Goal: Task Accomplishment & Management: Complete application form

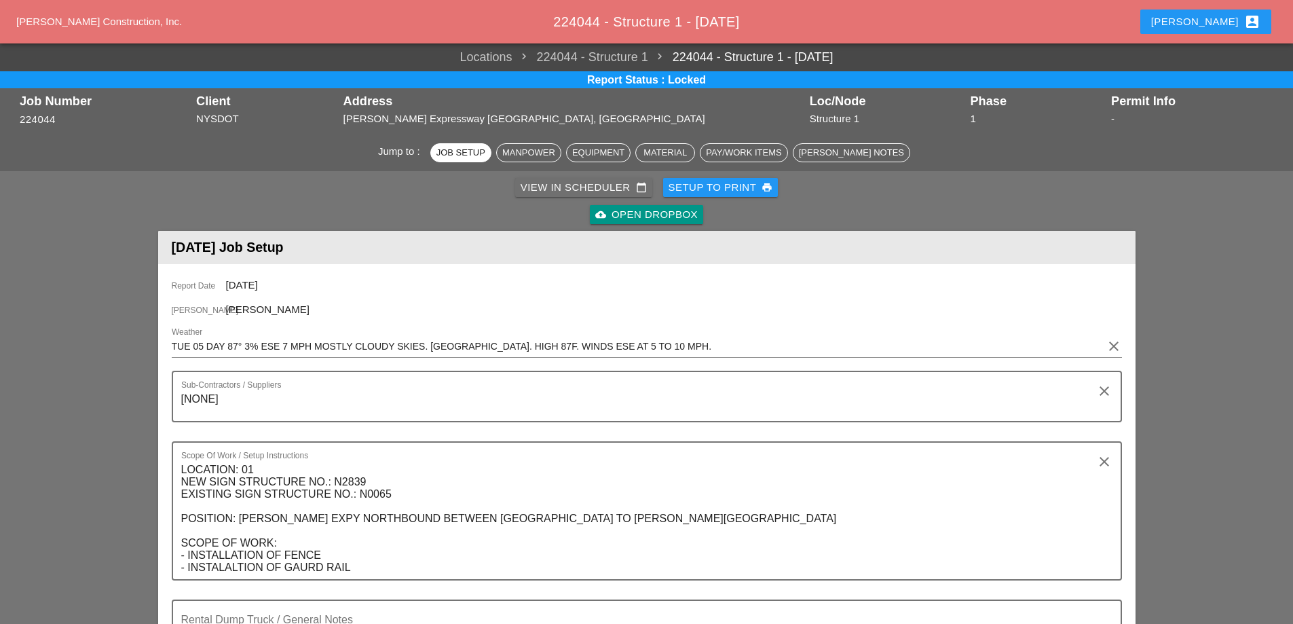
click at [559, 190] on div "View in Scheduler calendar_today" at bounding box center [584, 188] width 126 height 16
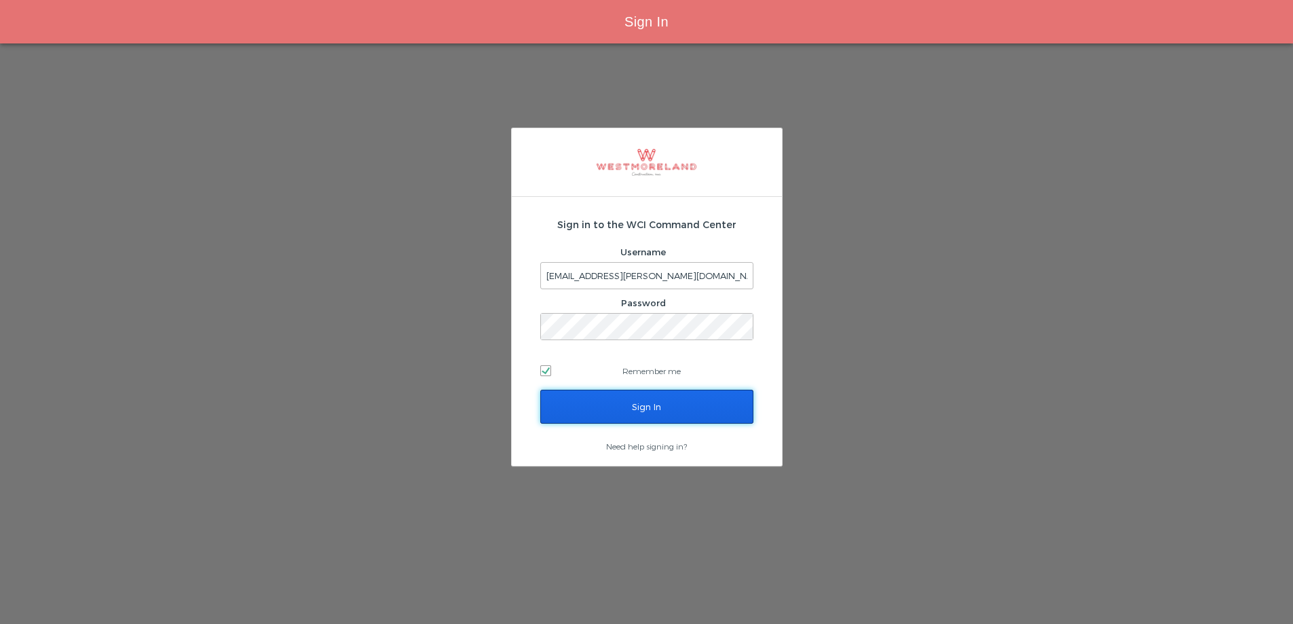
click at [669, 413] on input "Sign In" at bounding box center [646, 407] width 213 height 34
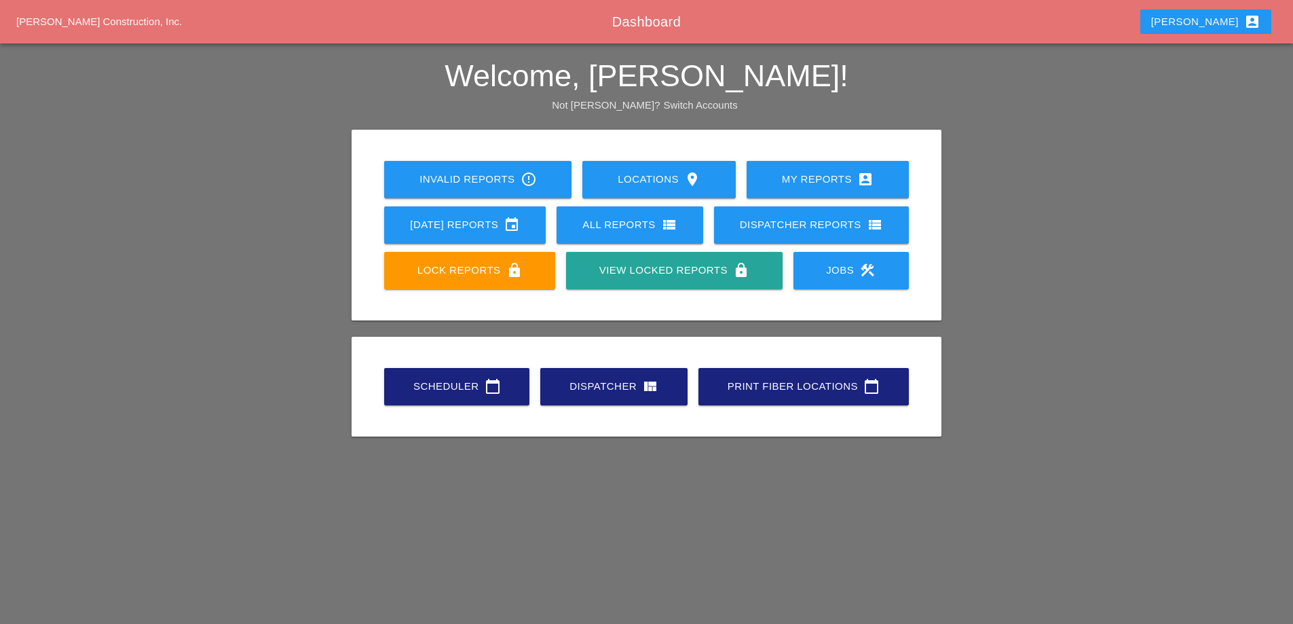
click at [469, 387] on div "Scheduler calendar_today" at bounding box center [457, 386] width 102 height 16
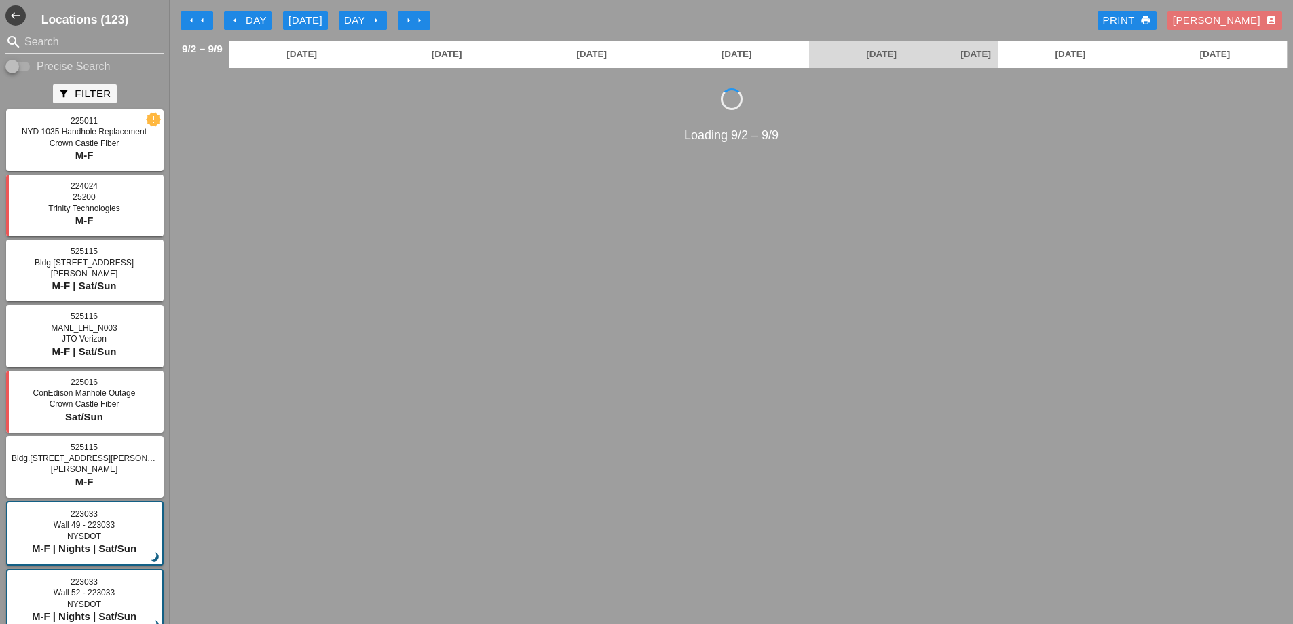
click at [196, 15] on icon "arrow_left" at bounding box center [191, 20] width 11 height 11
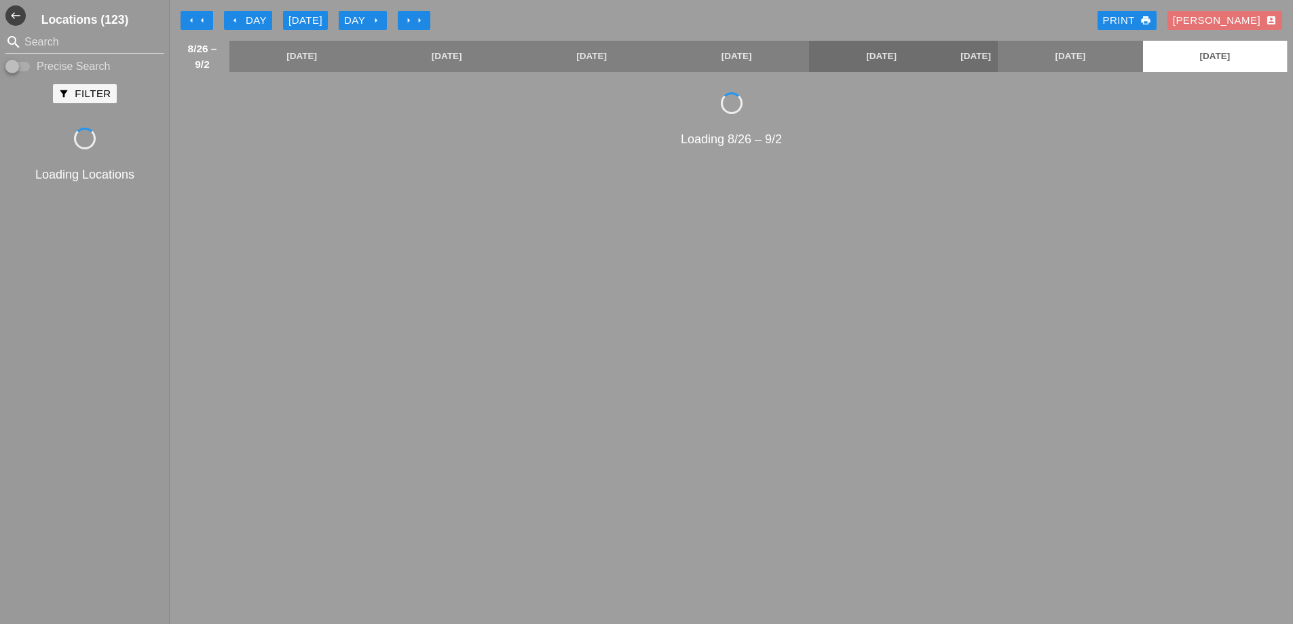
click at [196, 15] on icon "arrow_left" at bounding box center [191, 20] width 11 height 11
click at [195, 15] on icon "arrow_left" at bounding box center [191, 20] width 11 height 11
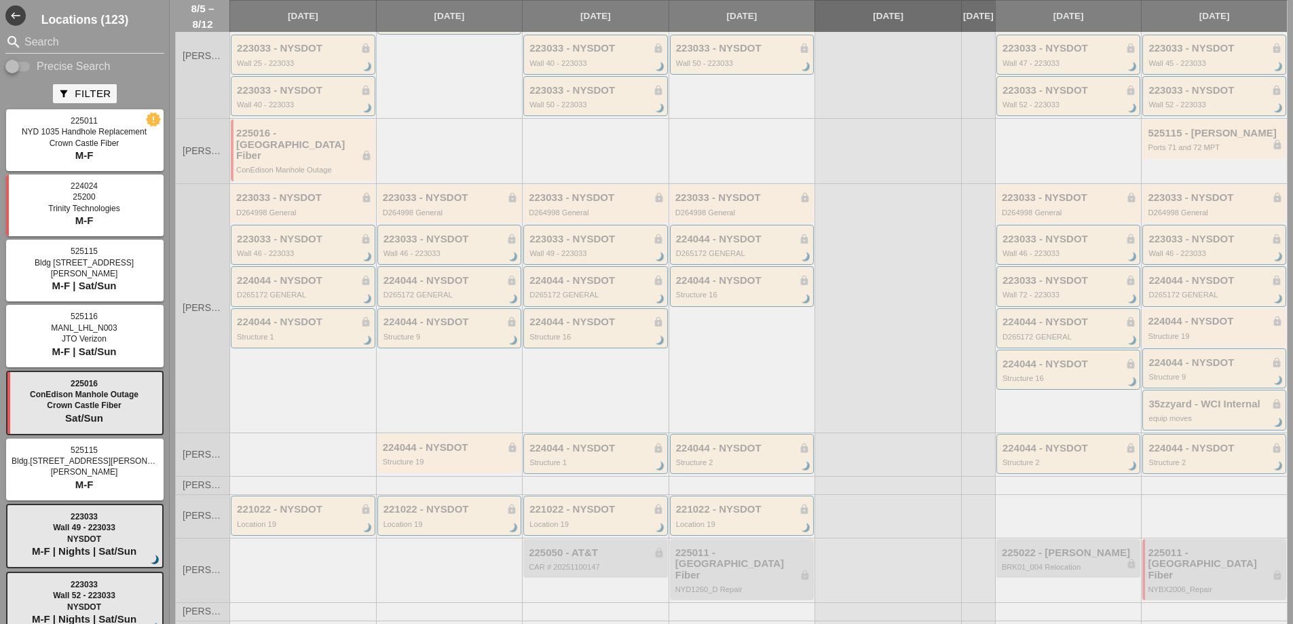
scroll to position [314, 0]
click at [451, 504] on div "221022 - NYSDOT lock" at bounding box center [450, 508] width 134 height 12
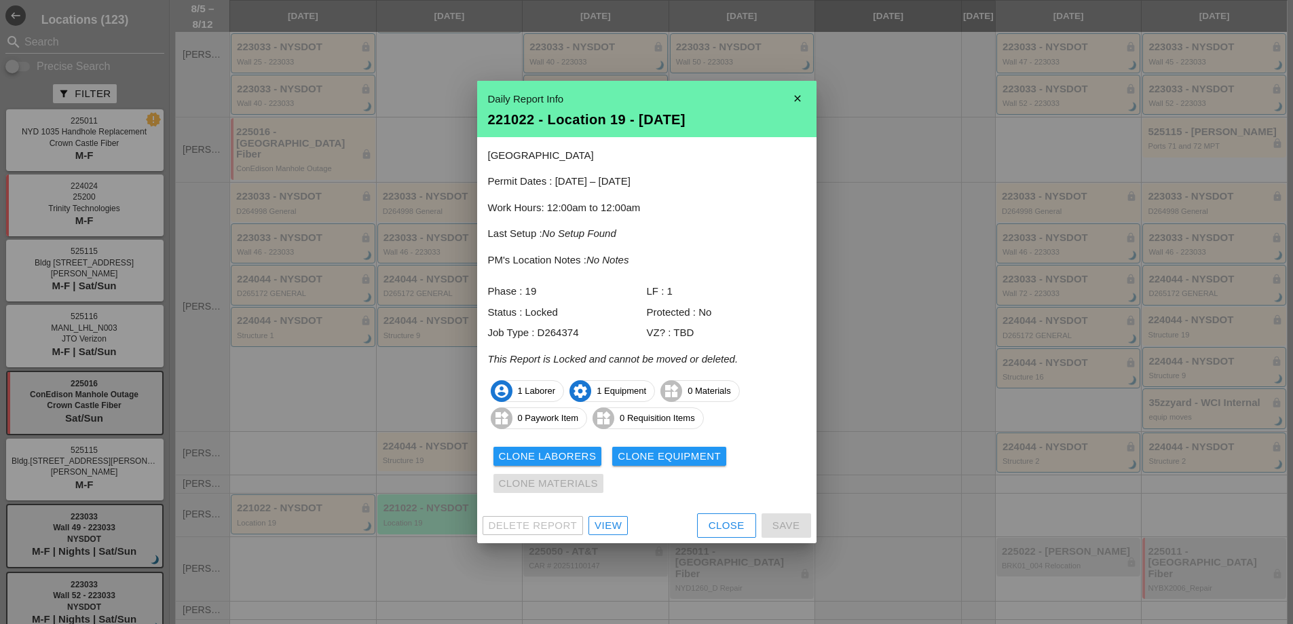
click at [599, 527] on div "View" at bounding box center [608, 526] width 27 height 16
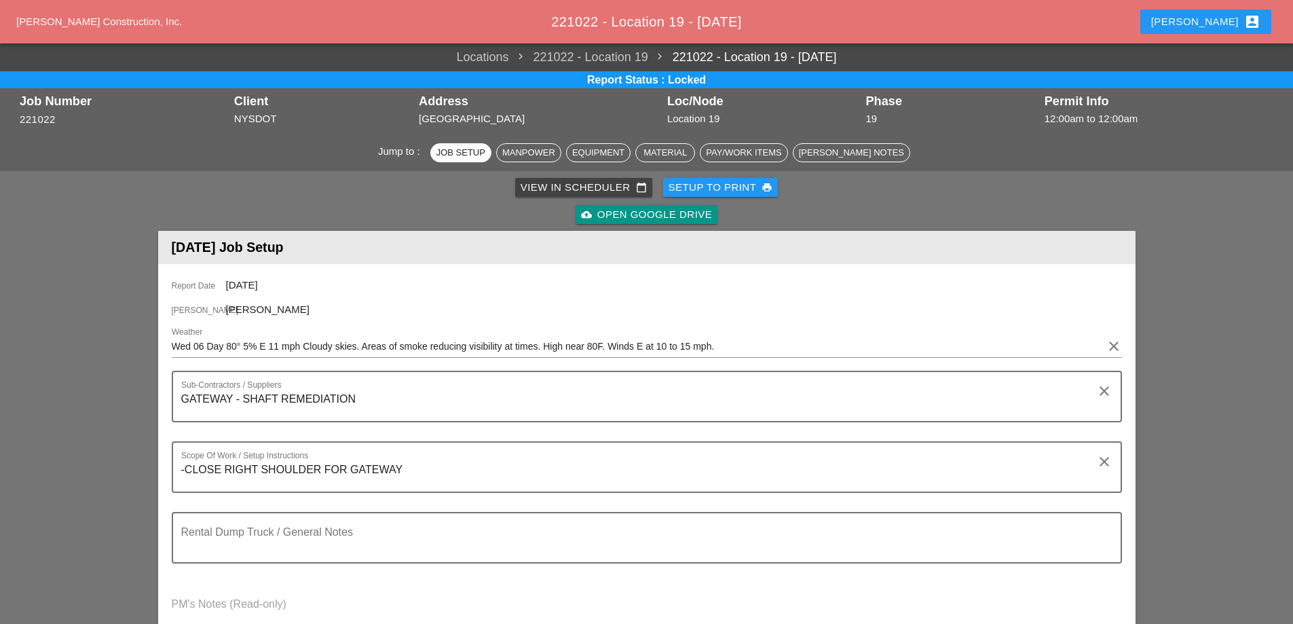
click at [571, 186] on div "View in Scheduler calendar_today" at bounding box center [584, 188] width 126 height 16
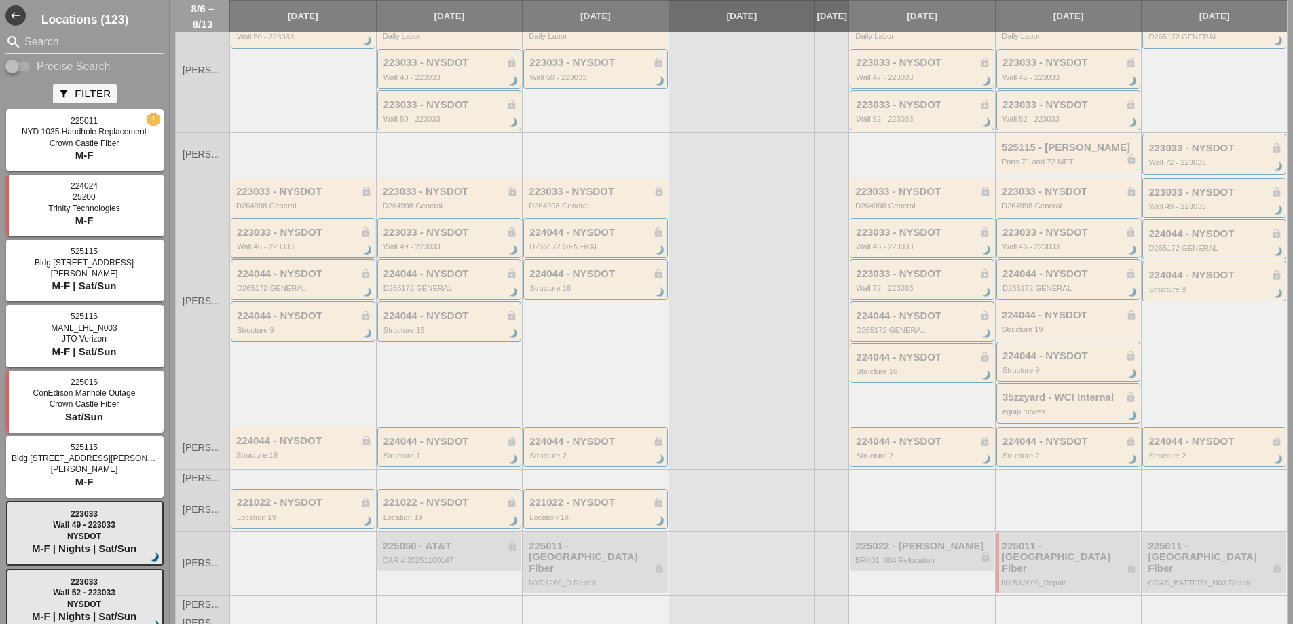
scroll to position [280, 0]
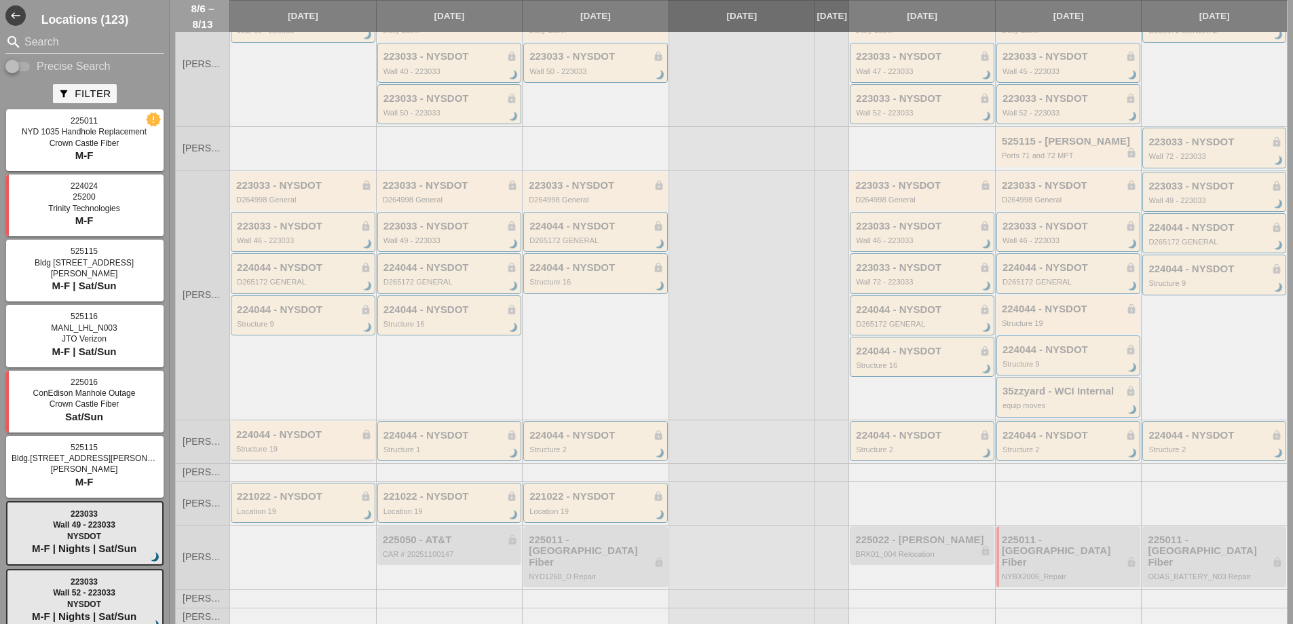
click at [316, 451] on div "224044 - NYSDOT lock Structure 19" at bounding box center [304, 441] width 136 height 24
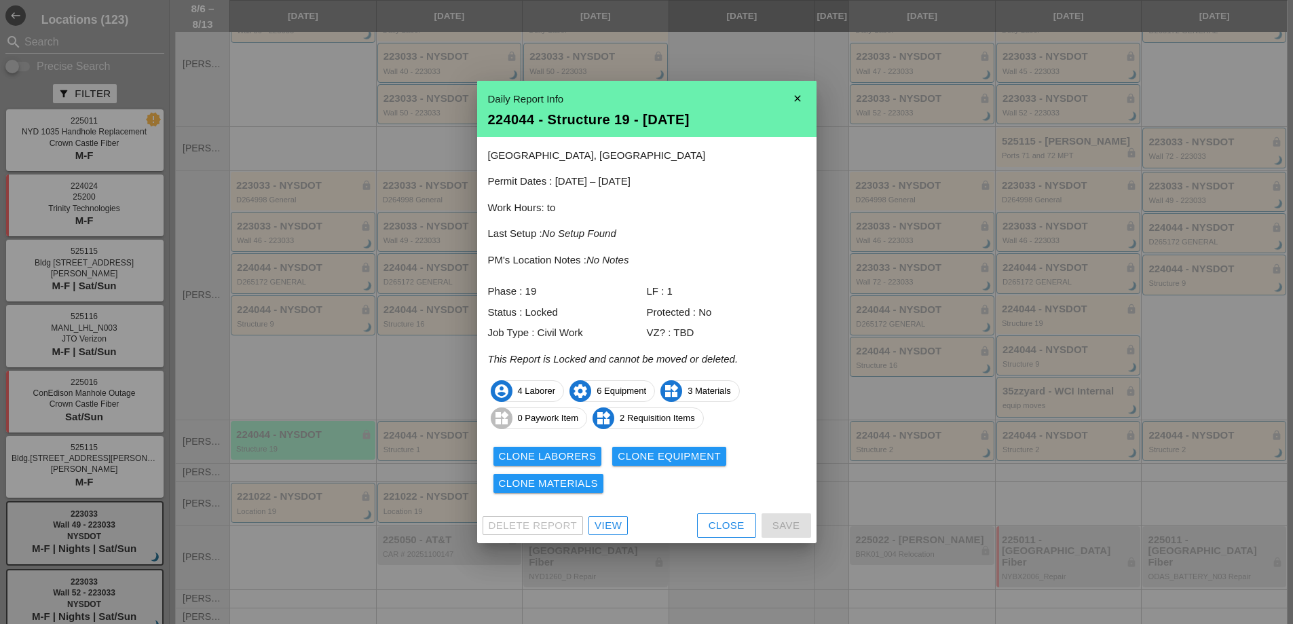
click at [607, 527] on div "View" at bounding box center [608, 526] width 27 height 16
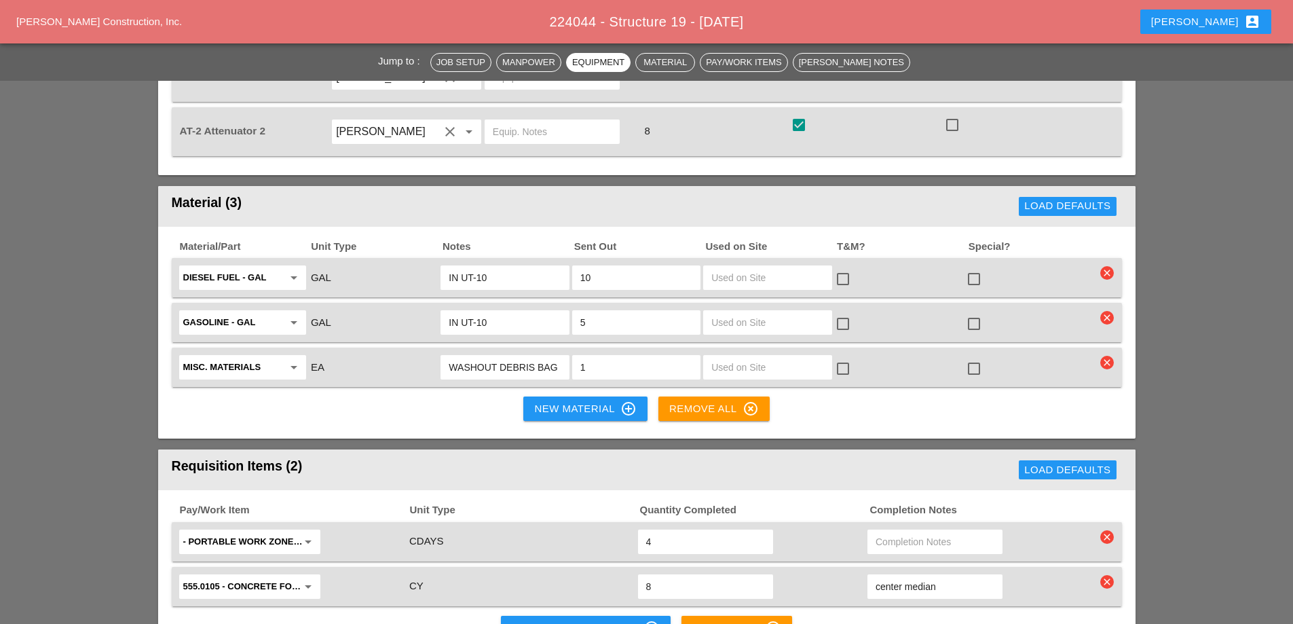
scroll to position [1493, 0]
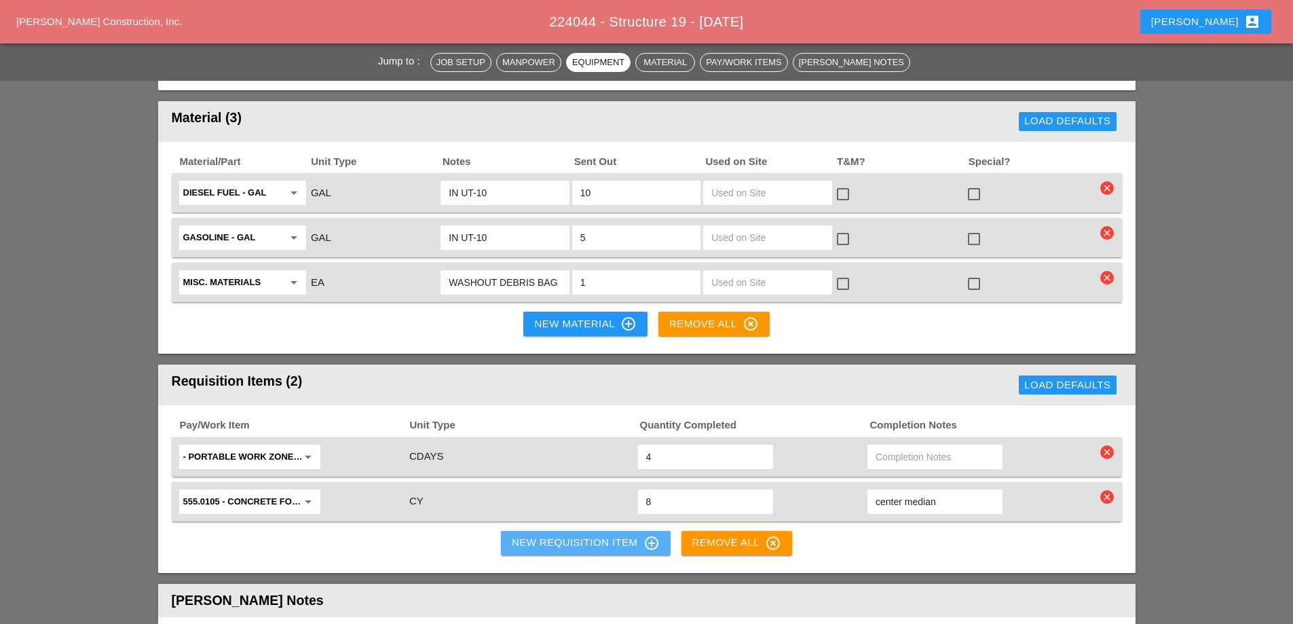
click at [554, 535] on div "New Requisition Item control_point" at bounding box center [586, 543] width 148 height 16
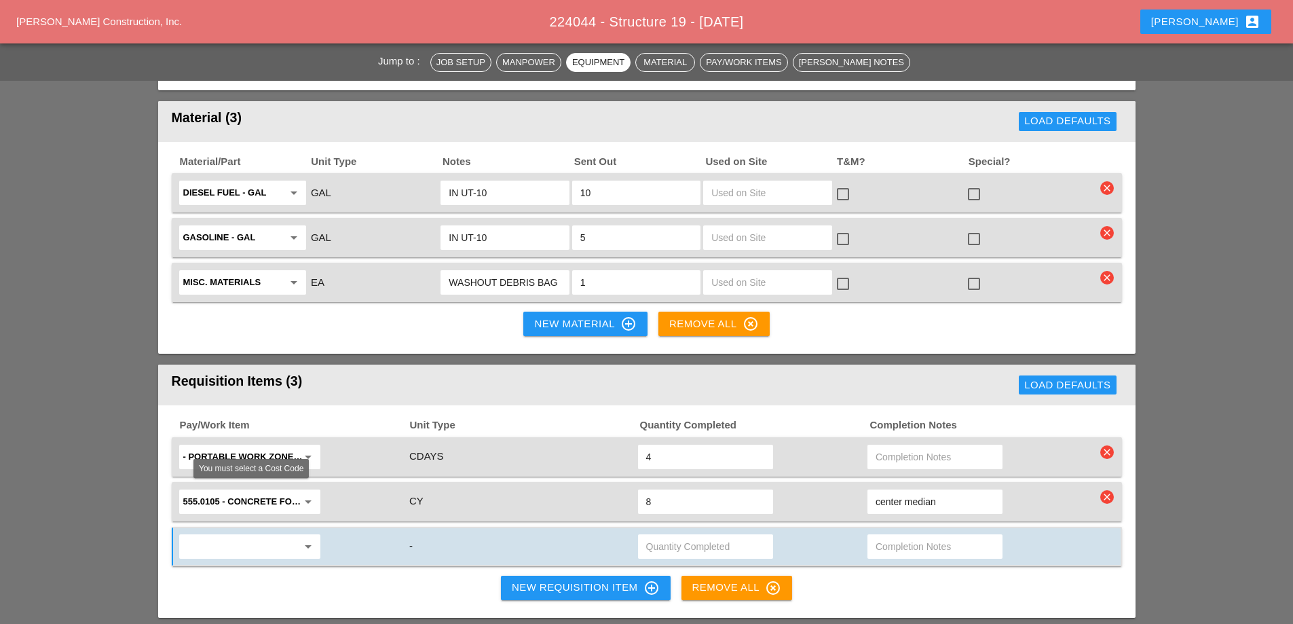
click at [254, 535] on input "text" at bounding box center [240, 546] width 114 height 22
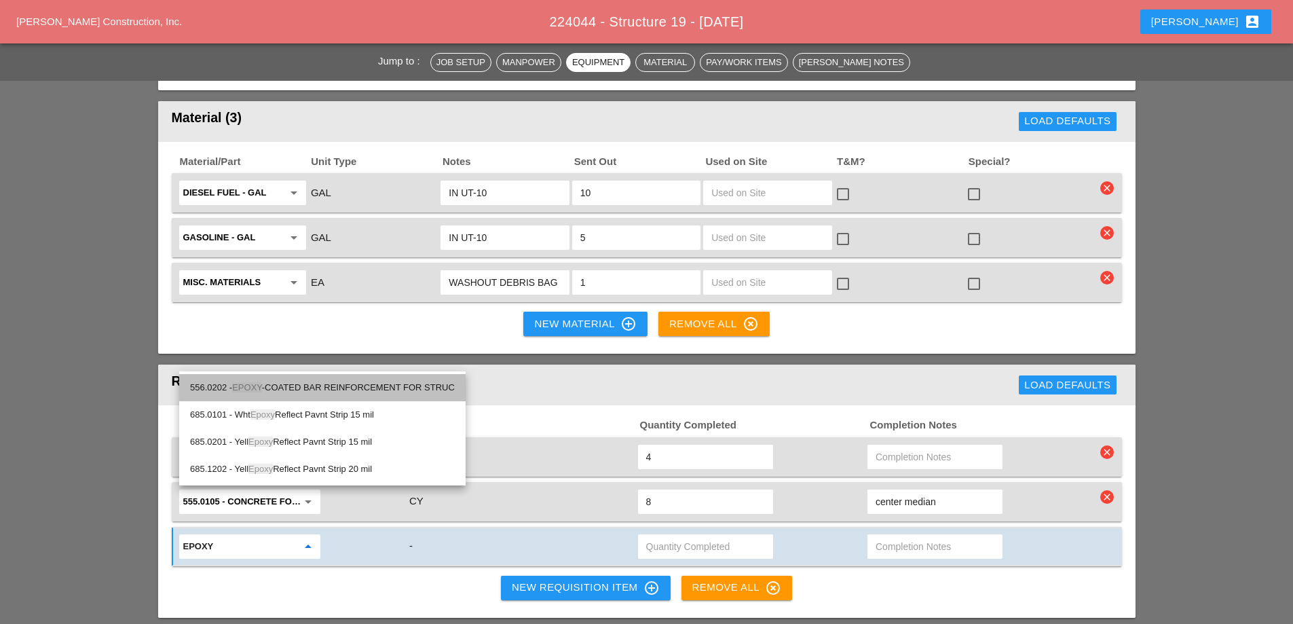
click at [316, 385] on div "556.0202 - EPOXY -COATED BAR REINFORCEMENT FOR STRUC" at bounding box center [322, 387] width 265 height 16
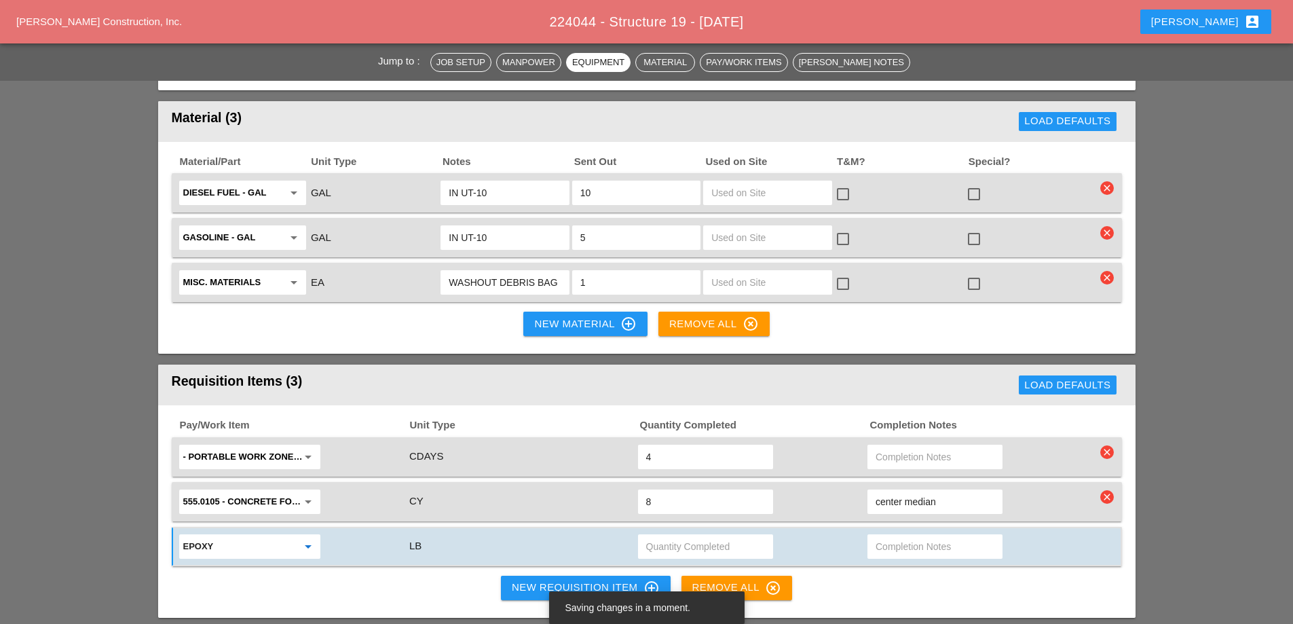
type input "556.0202 - EPOXY-COATED BAR REINFORCEMENT FOR STRUC"
click at [660, 535] on input "text" at bounding box center [705, 546] width 119 height 22
type input "2152"
click at [896, 535] on input "text" at bounding box center [935, 546] width 119 height 22
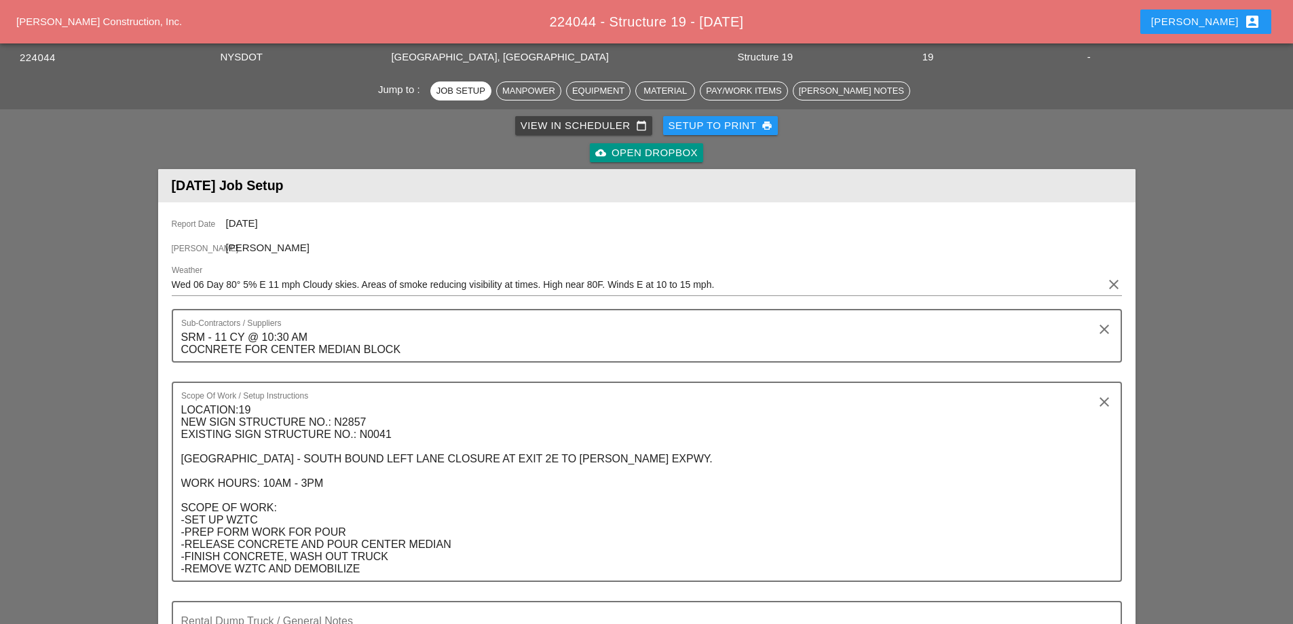
scroll to position [0, 0]
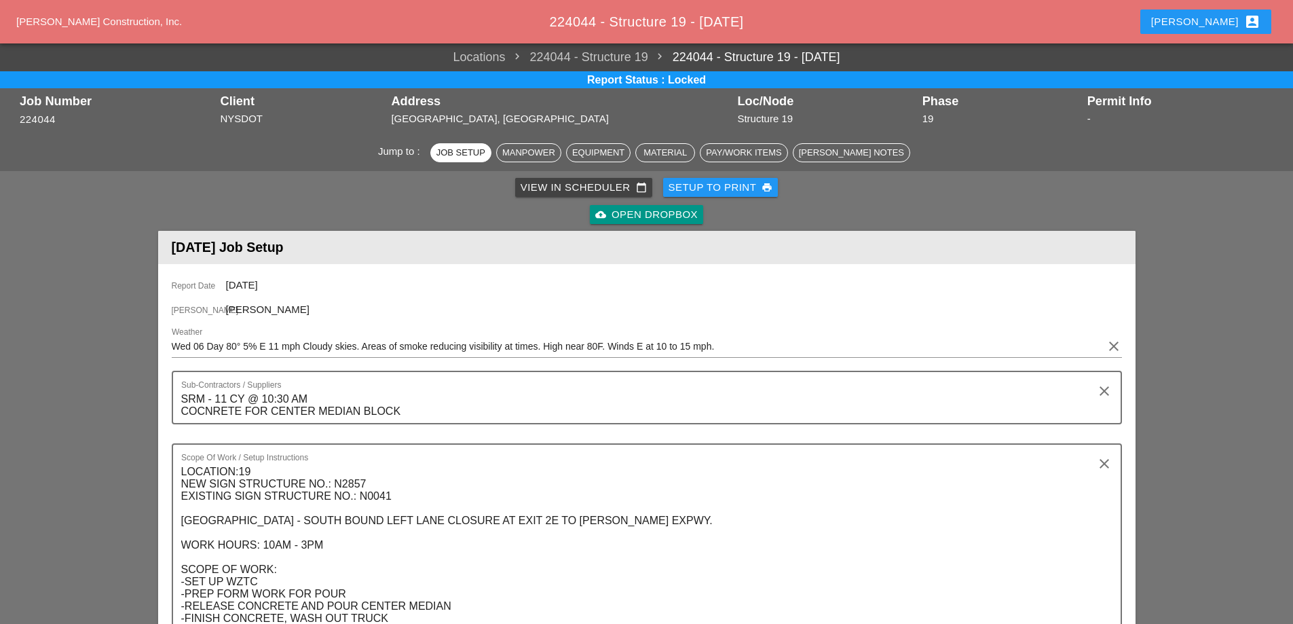
click at [574, 184] on div "View in Scheduler calendar_today" at bounding box center [584, 188] width 126 height 16
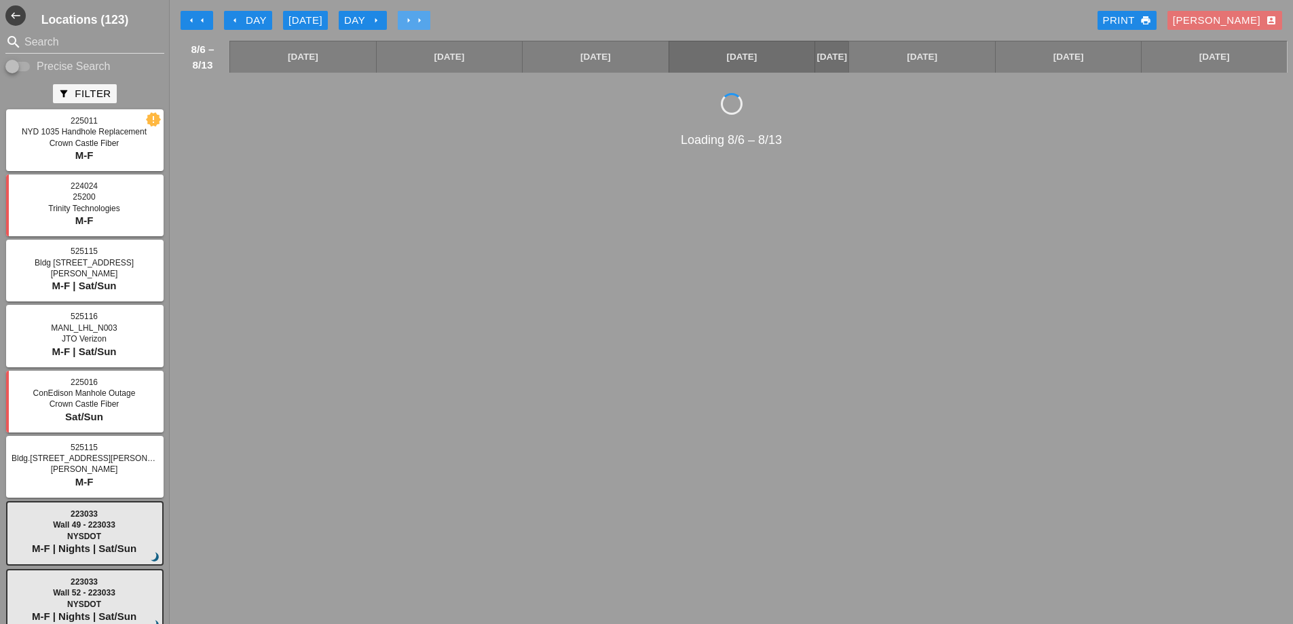
click at [422, 16] on icon "arrow_right" at bounding box center [419, 20] width 11 height 11
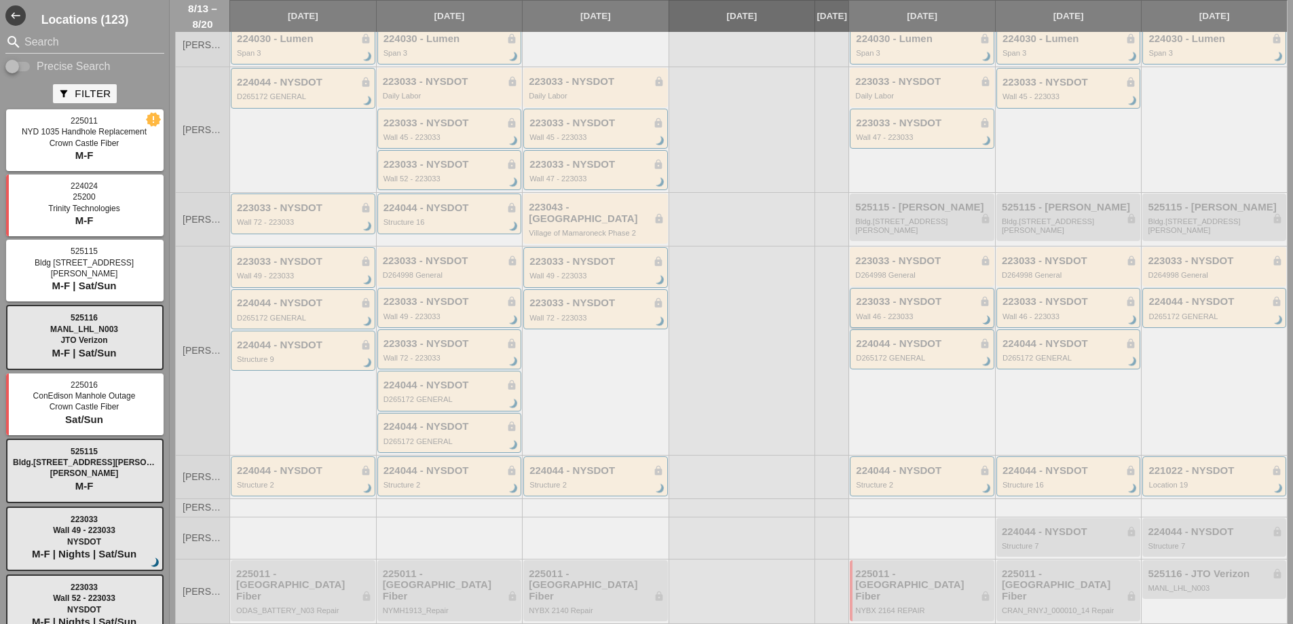
scroll to position [212, 0]
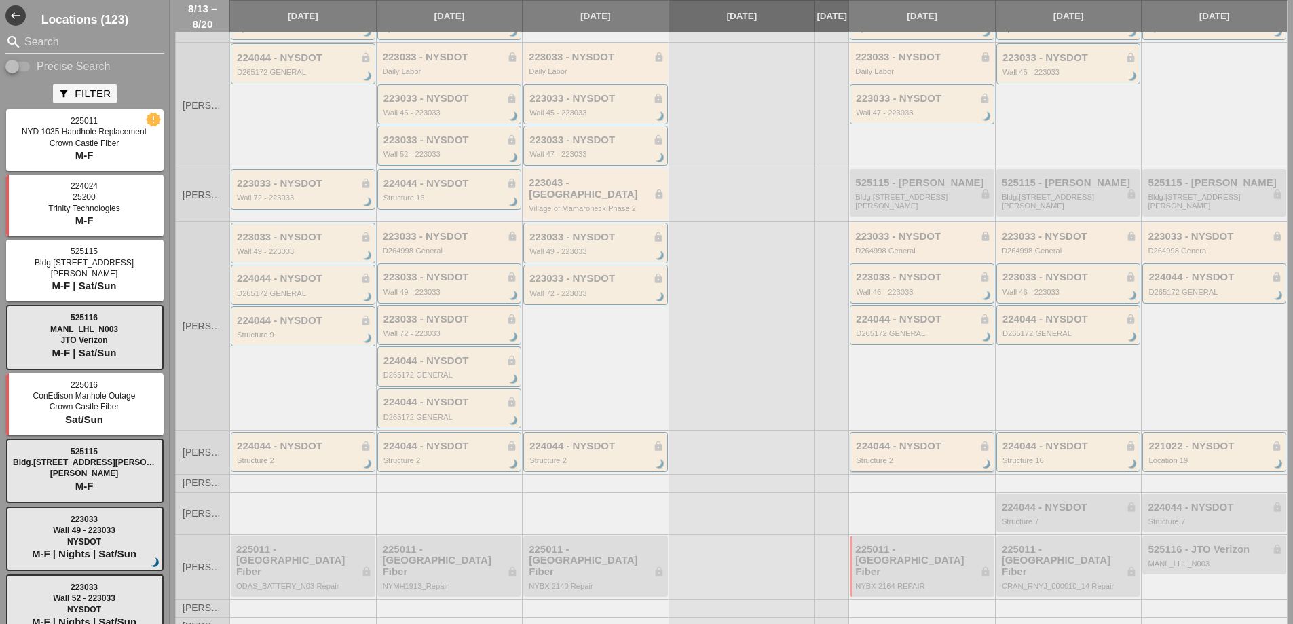
click at [911, 454] on div "224044 - NYSDOT lock Structure 2 brightness_3" at bounding box center [923, 452] width 134 height 24
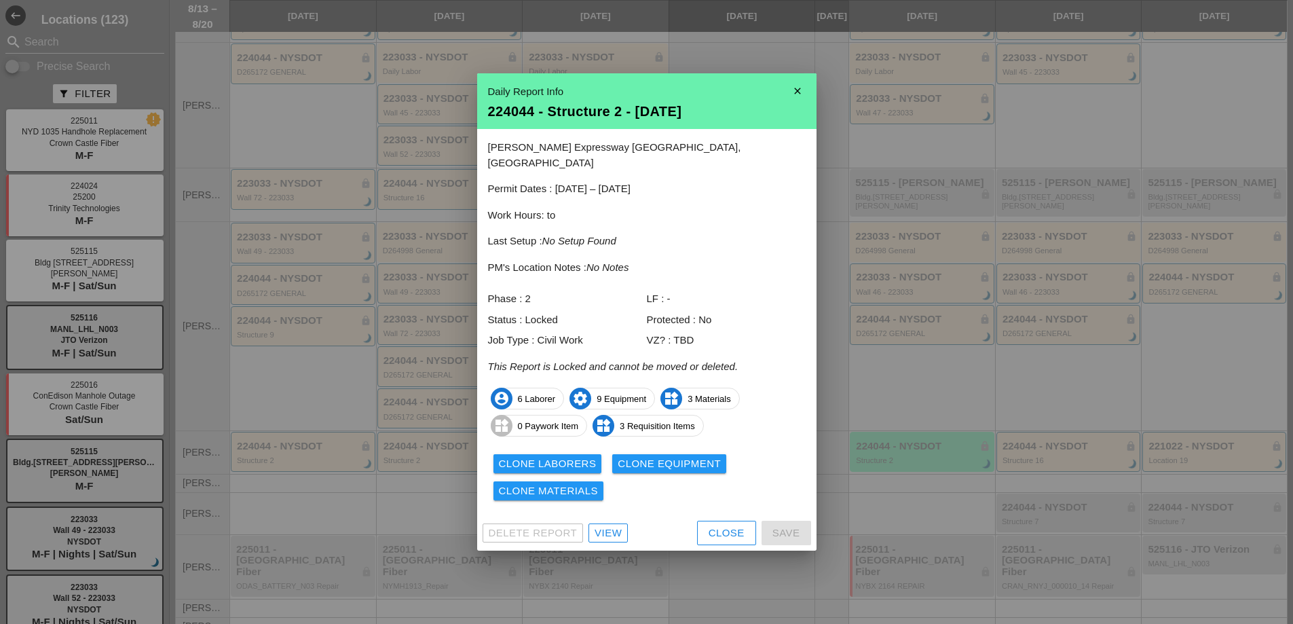
click at [616, 526] on div "View" at bounding box center [608, 533] width 27 height 16
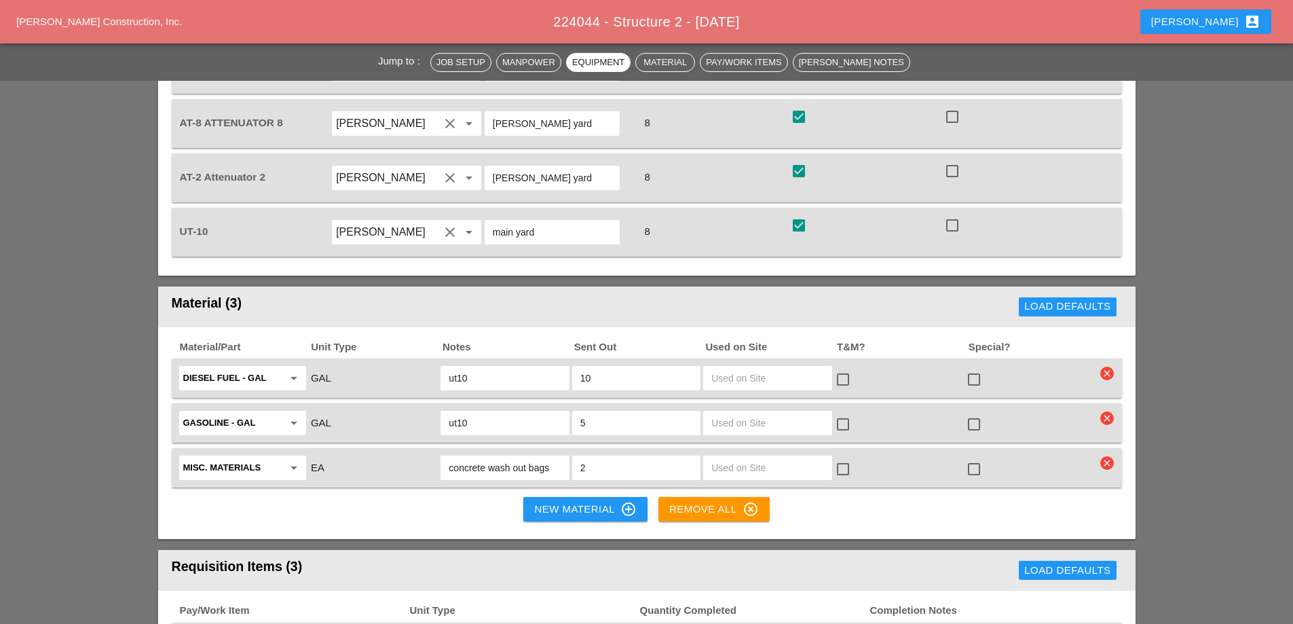
scroll to position [1765, 0]
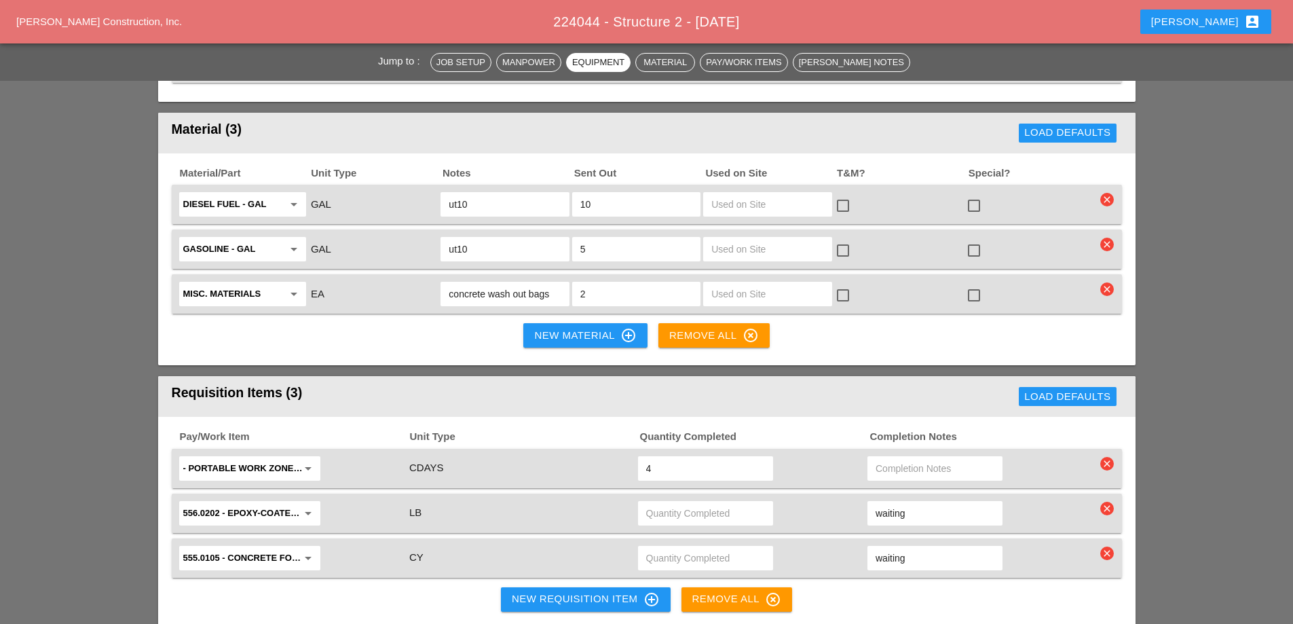
click at [552, 591] on div "New Requisition Item control_point" at bounding box center [586, 599] width 148 height 16
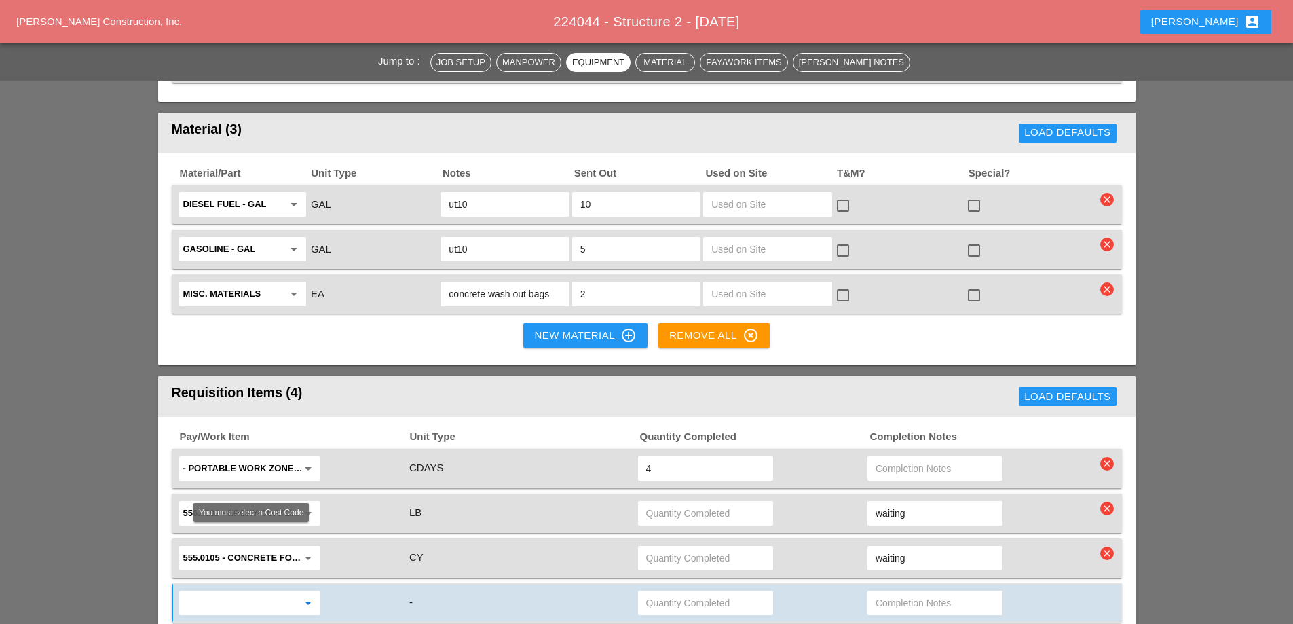
click at [243, 592] on input "text" at bounding box center [240, 603] width 114 height 22
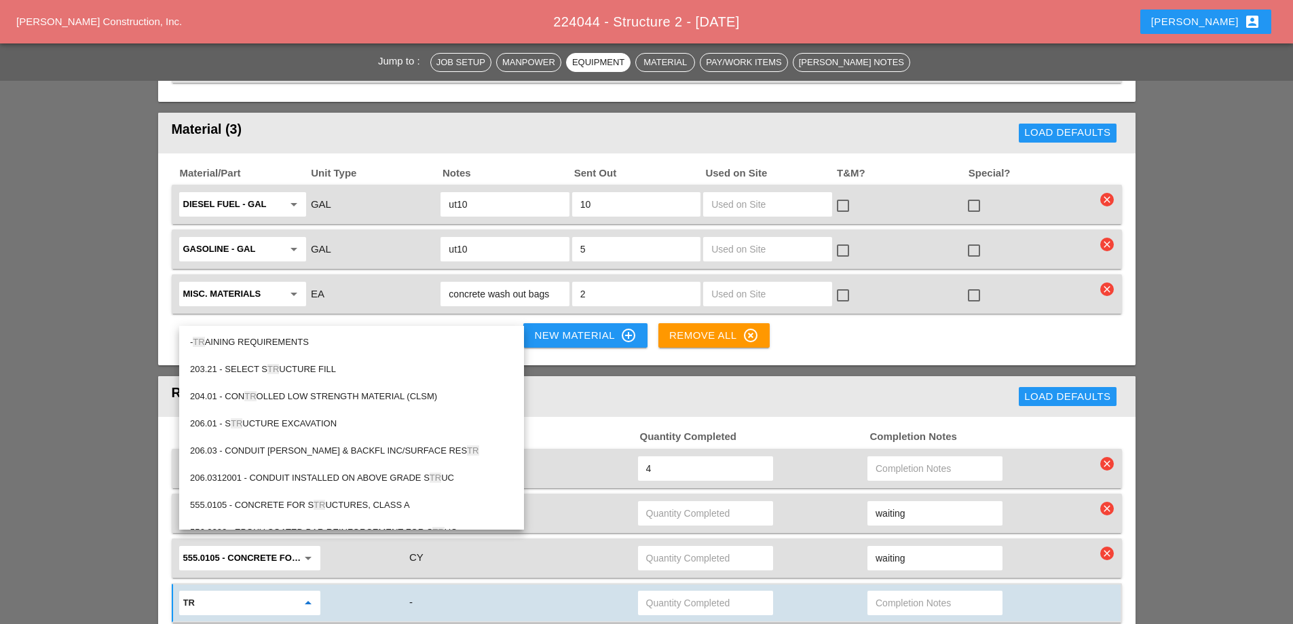
type input "t"
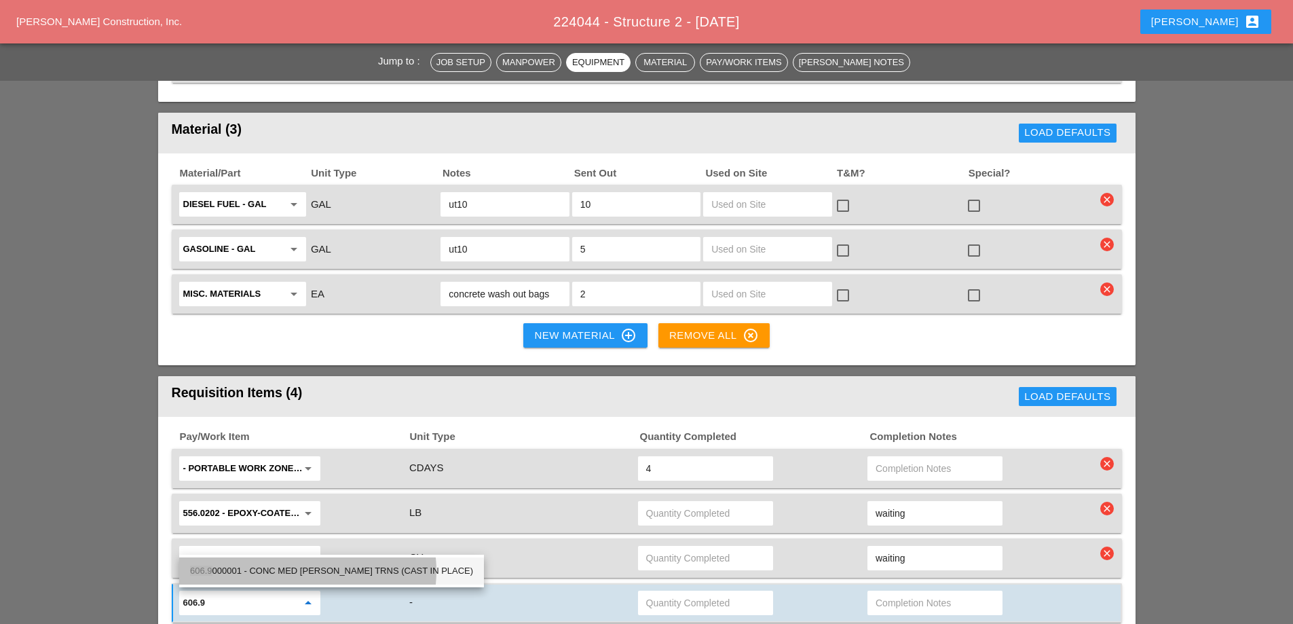
click at [280, 570] on div "606.9 000001 - CONC MED BARR TRNS (CAST IN PLACE)" at bounding box center [331, 571] width 283 height 16
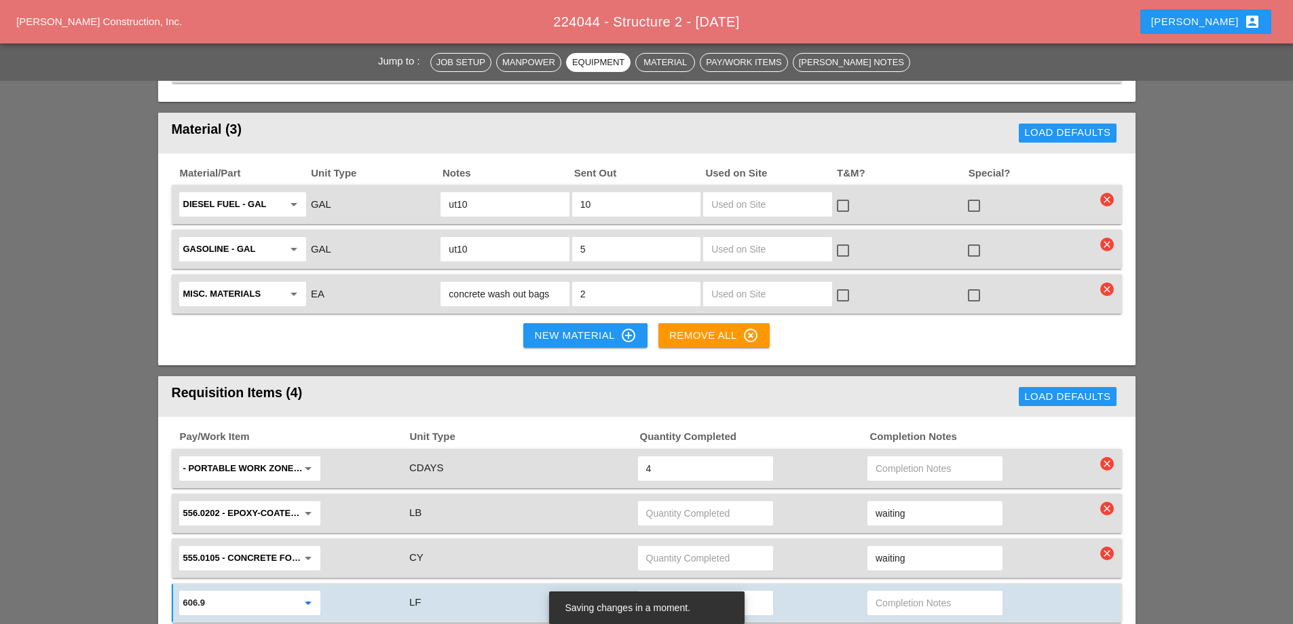
type input "606.9000001 - CONC MED BARR TRNS (CAST IN PLACE)"
click at [677, 592] on input "text" at bounding box center [705, 603] width 119 height 22
type input "25"
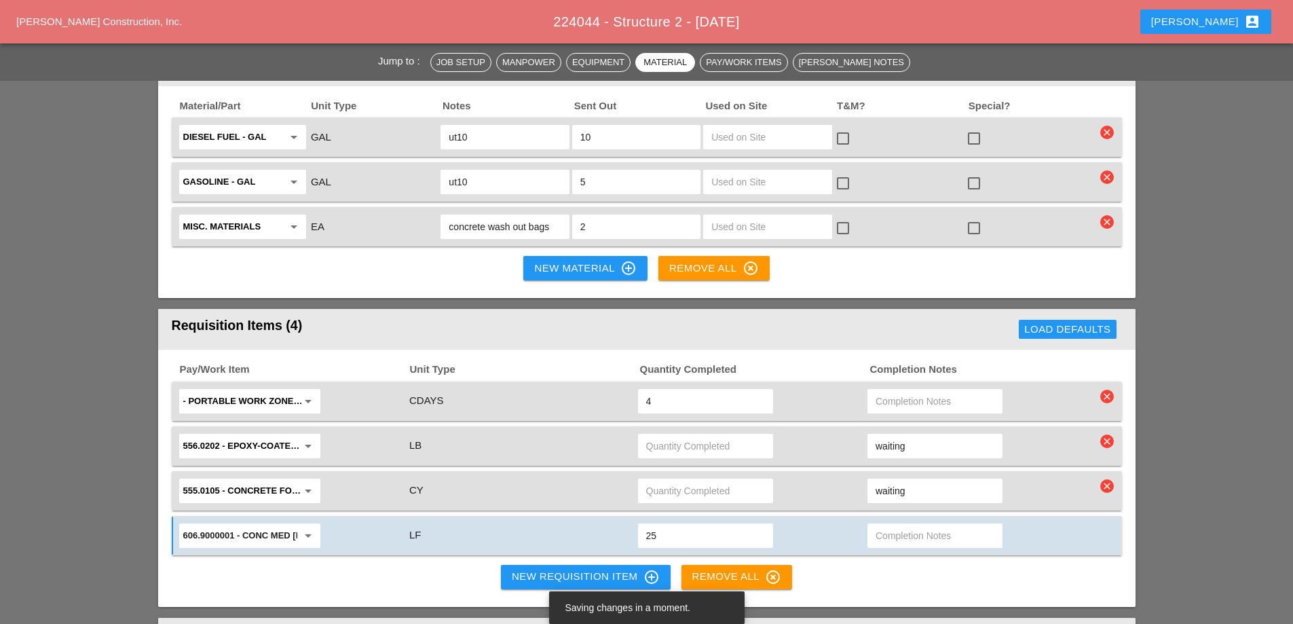
scroll to position [1832, 0]
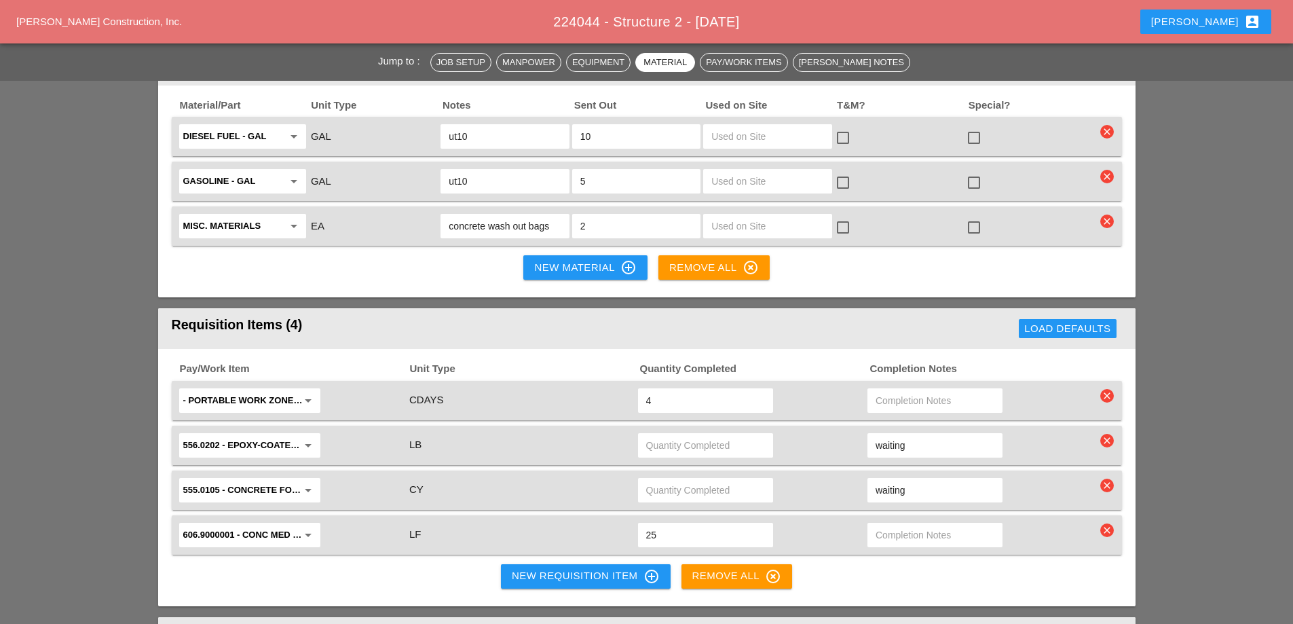
click at [374, 512] on div "Pay/Work Item Unit Type Quantity Completed Completion Notes - Portable Work Zon…" at bounding box center [646, 477] width 977 height 257
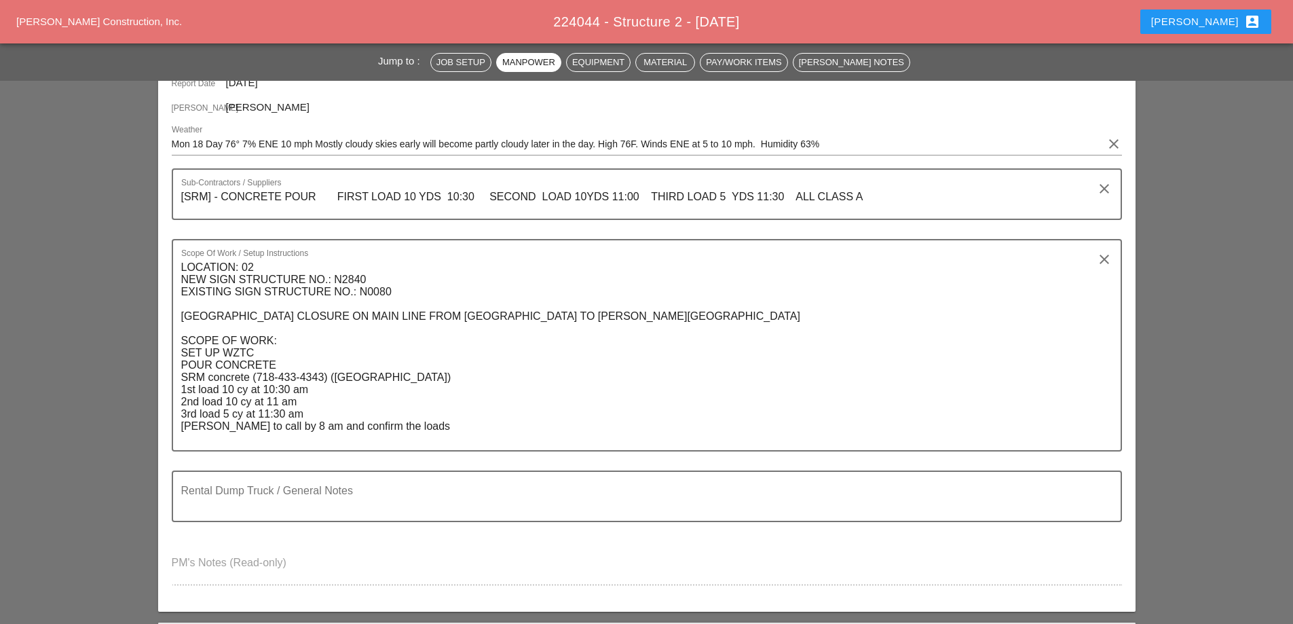
scroll to position [0, 0]
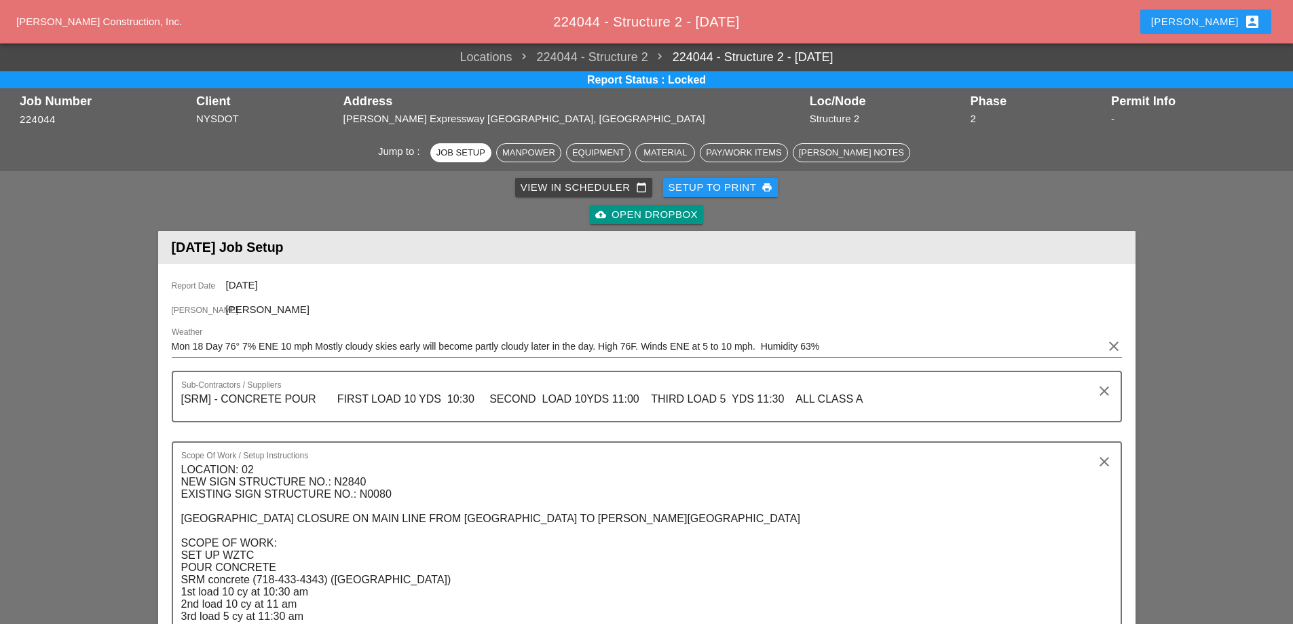
click at [542, 187] on div "View in Scheduler calendar_today" at bounding box center [584, 188] width 126 height 16
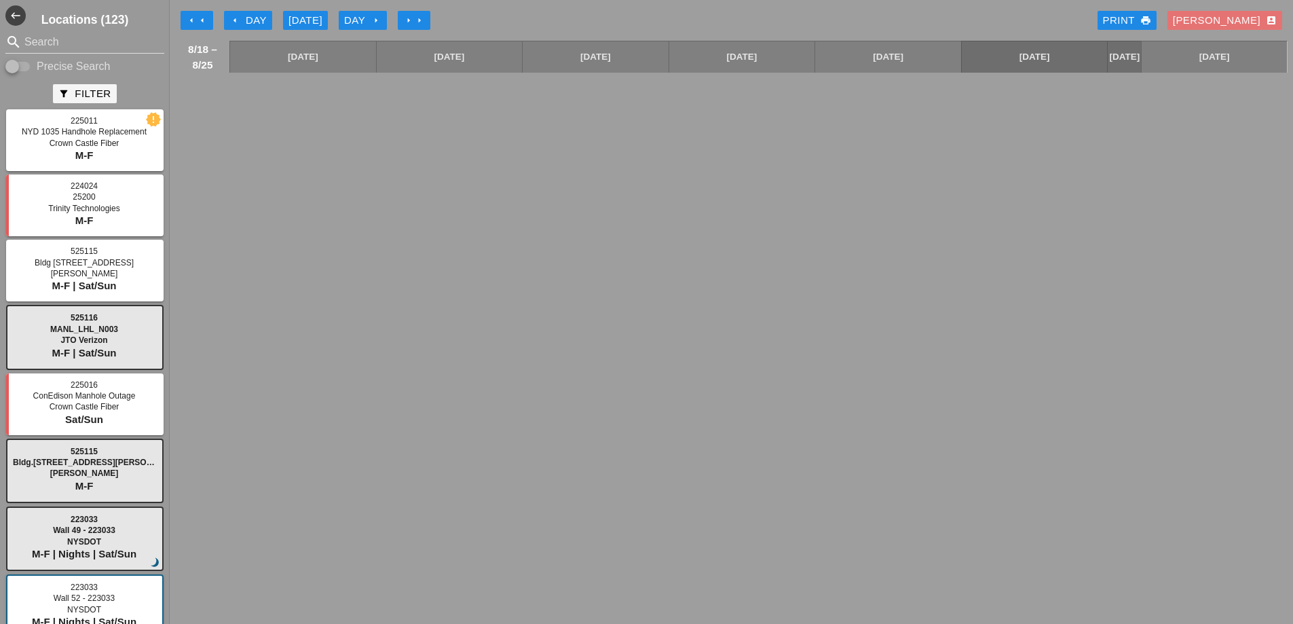
click at [303, 18] on div "Today" at bounding box center [305, 21] width 34 height 16
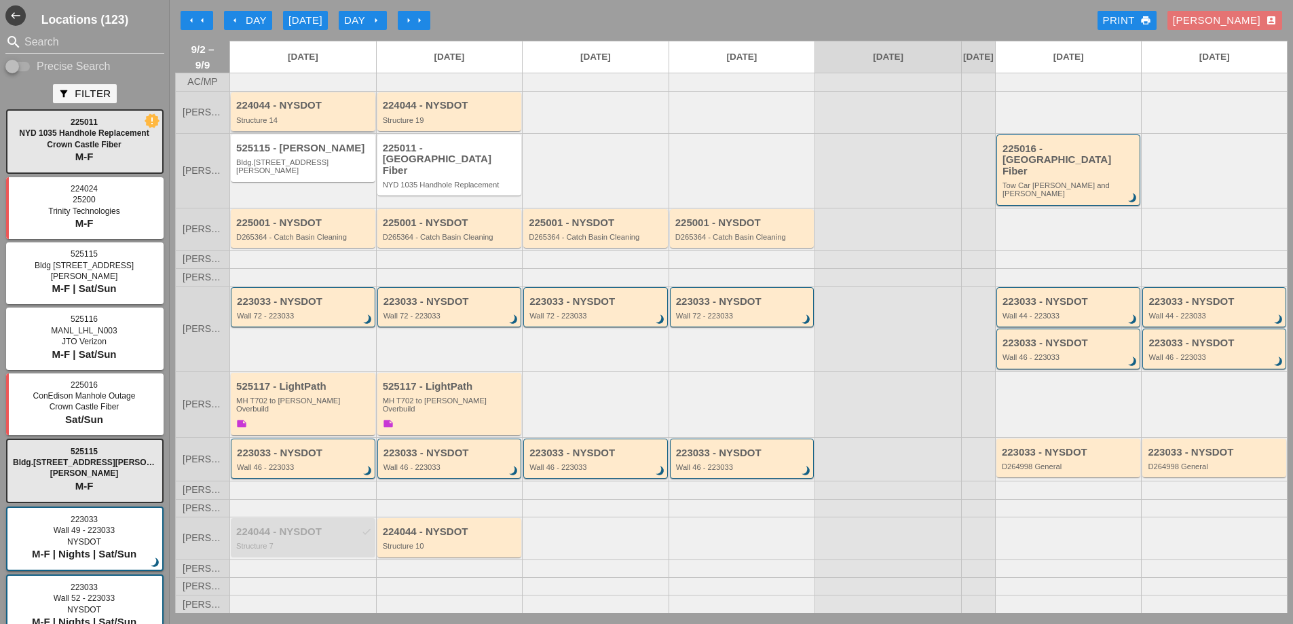
click at [314, 124] on div "Structure 14" at bounding box center [304, 120] width 136 height 8
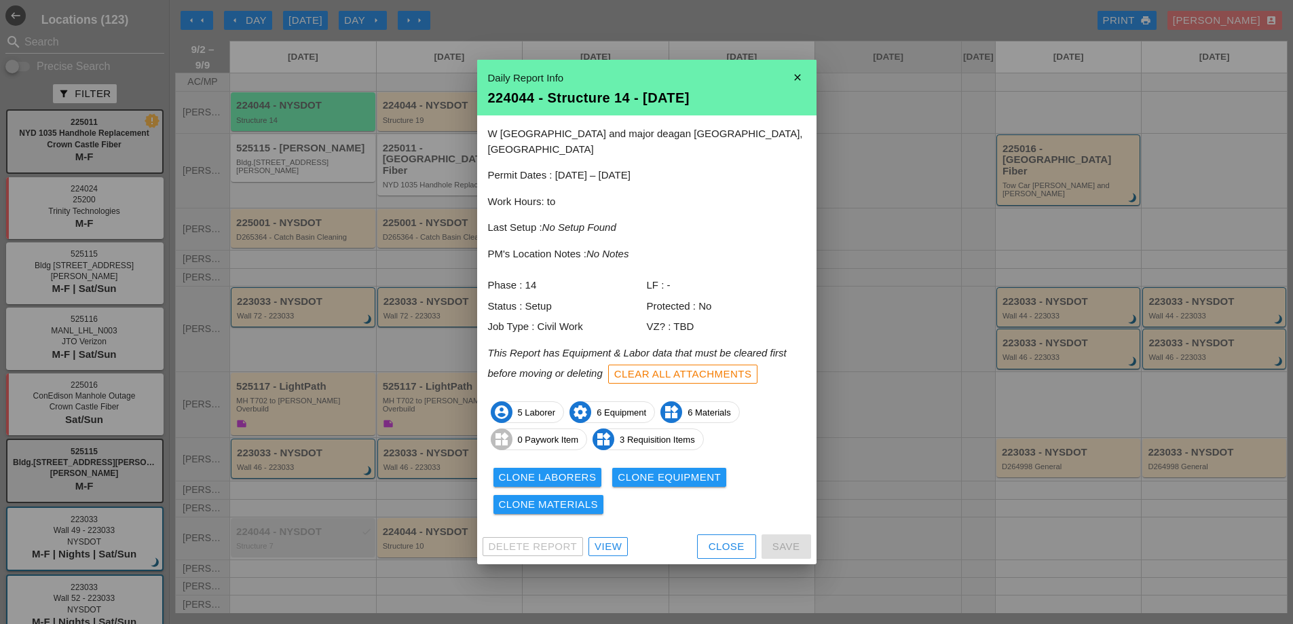
click at [605, 539] on div "View" at bounding box center [608, 547] width 27 height 16
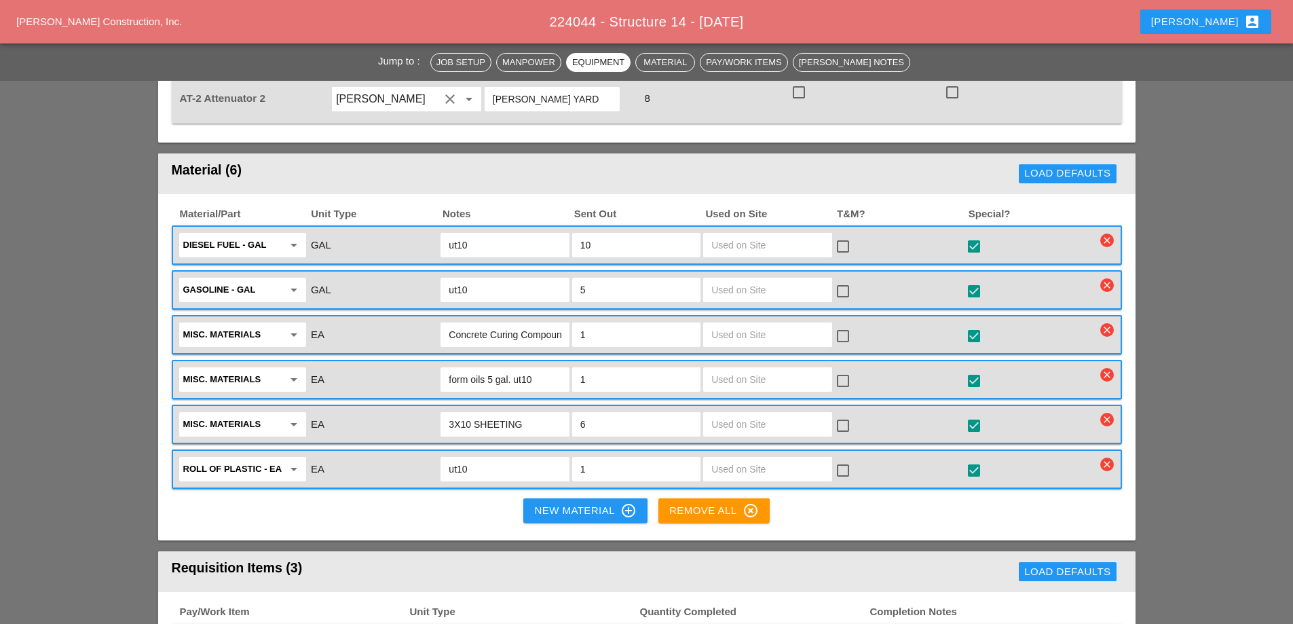
scroll to position [1629, 0]
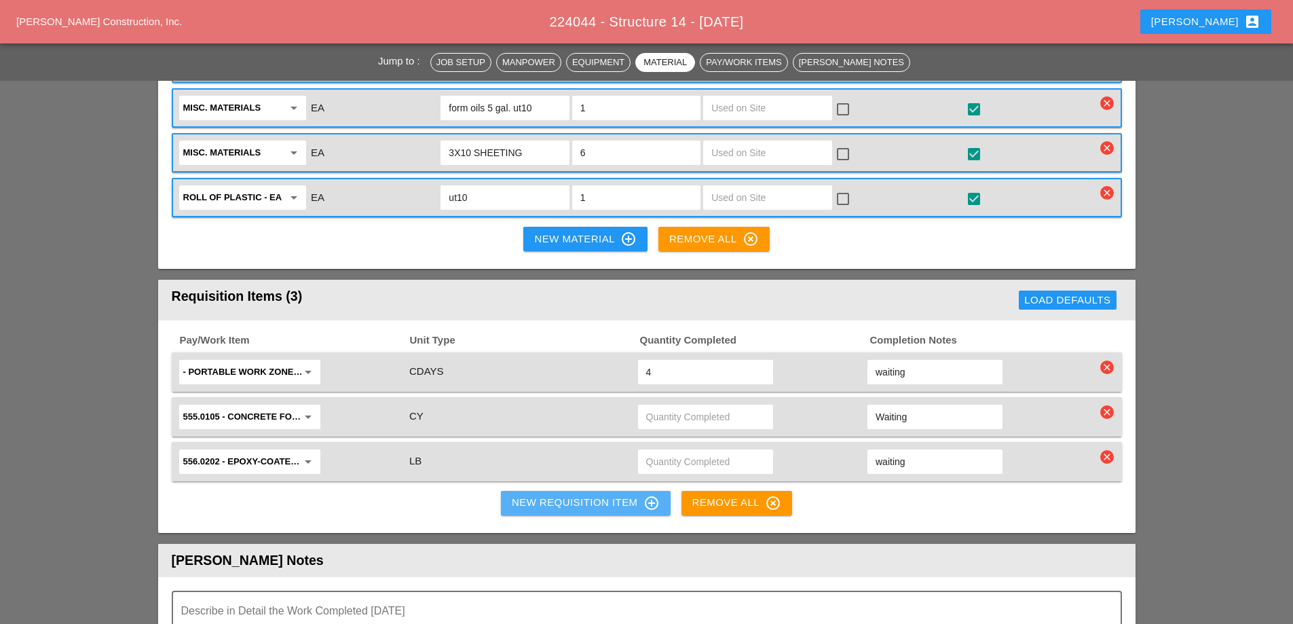
click at [559, 495] on div "New Requisition Item control_point" at bounding box center [586, 503] width 148 height 16
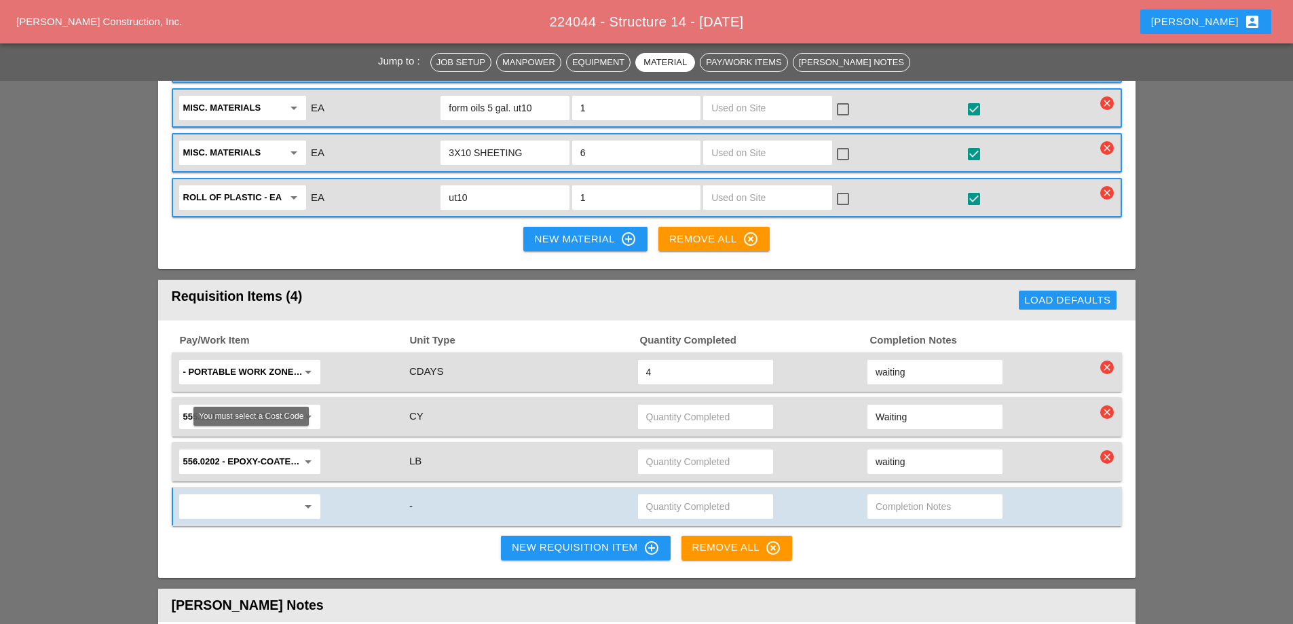
click at [254, 495] on input "text" at bounding box center [240, 506] width 114 height 22
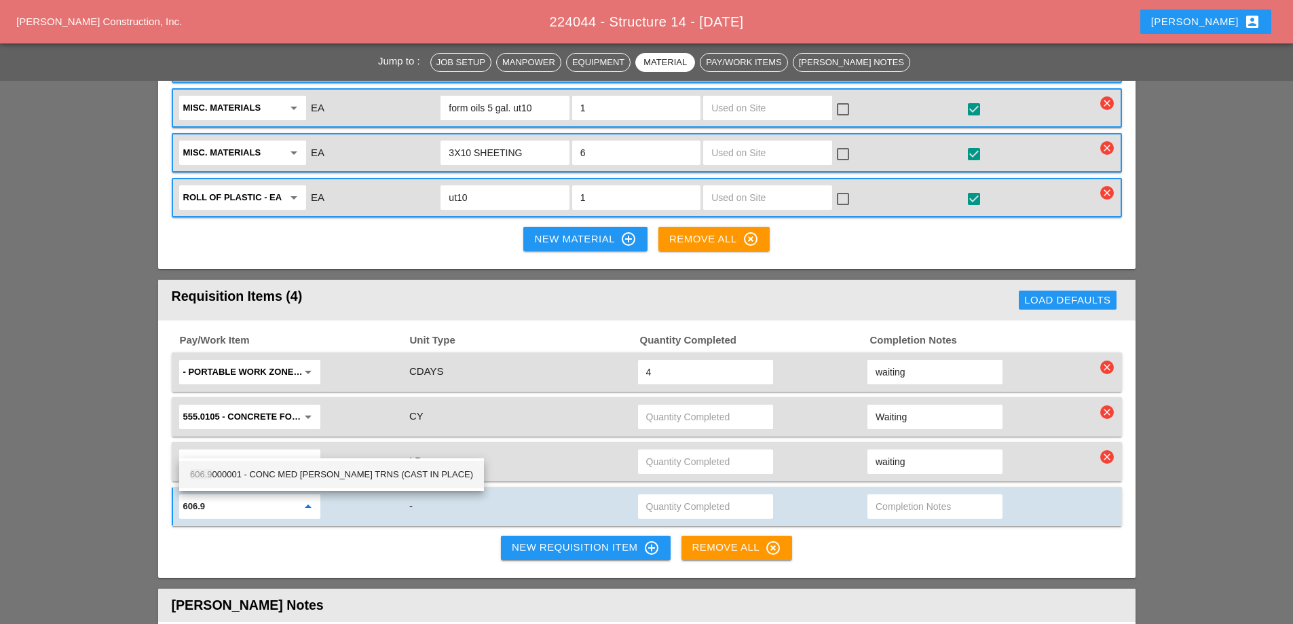
click at [273, 469] on div "606.9 000001 - CONC MED BARR TRNS (CAST IN PLACE)" at bounding box center [331, 474] width 283 height 16
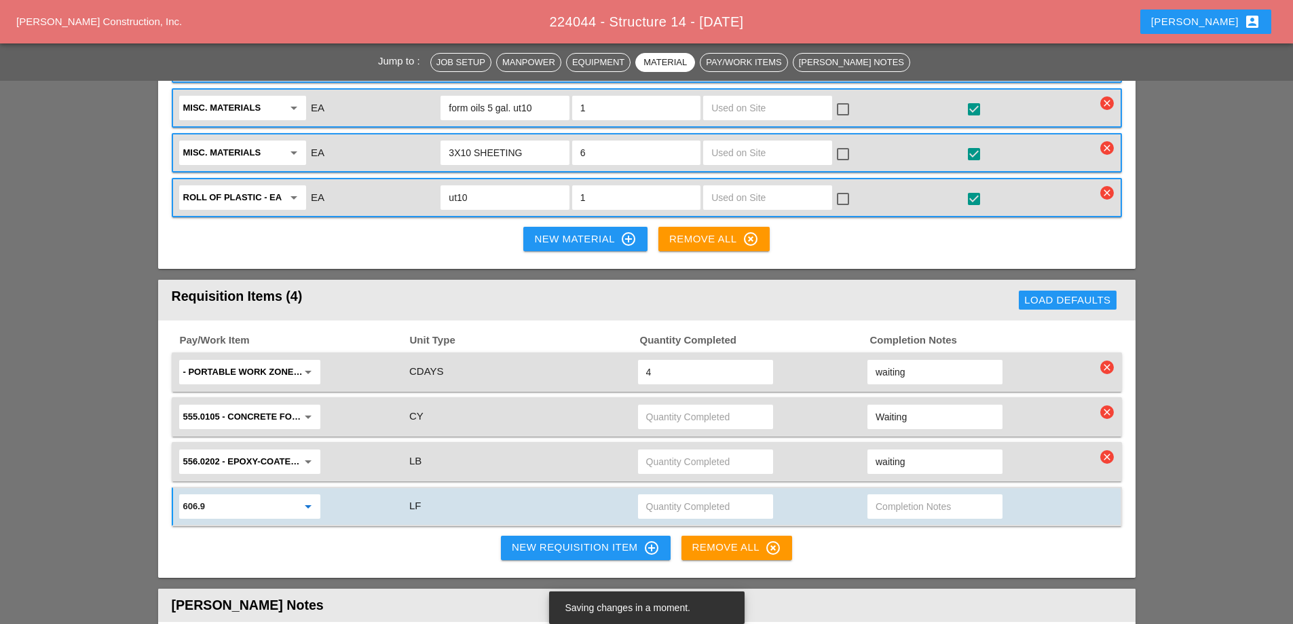
type input "606.9000001 - CONC MED BARR TRNS (CAST IN PLACE)"
click at [684, 495] on input "text" at bounding box center [705, 506] width 119 height 22
type input "25"
click at [405, 493] on div "Pay/Work Item Unit Type Quantity Completed Completion Notes - Portable Work Zon…" at bounding box center [646, 448] width 977 height 257
